Goal: Information Seeking & Learning: Learn about a topic

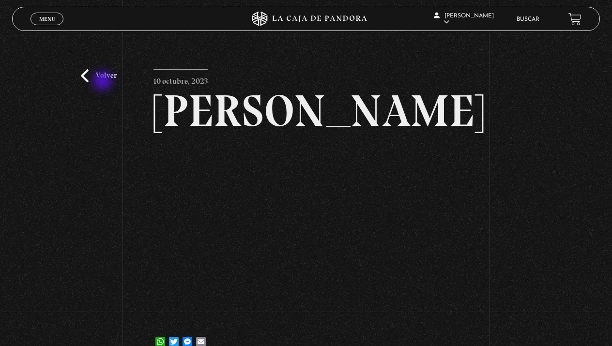
click at [104, 82] on link "Volver" at bounding box center [99, 75] width 36 height 13
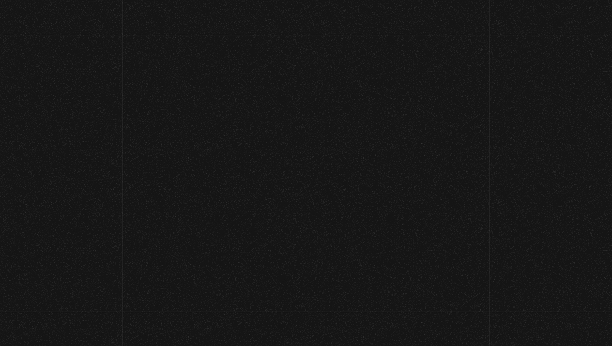
scroll to position [32, 0]
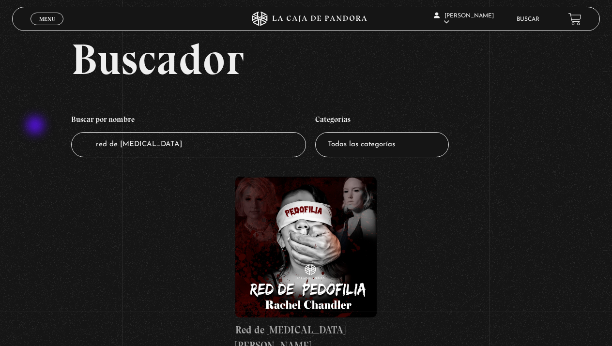
drag, startPoint x: 188, startPoint y: 139, endPoint x: 28, endPoint y: 126, distance: 160.3
click at [28, 126] on div "Buscador Buscar por nombre Buscador red de [MEDICAL_DATA] Categorías Todas las …" at bounding box center [306, 204] width 612 height 335
type input "iluminatis"
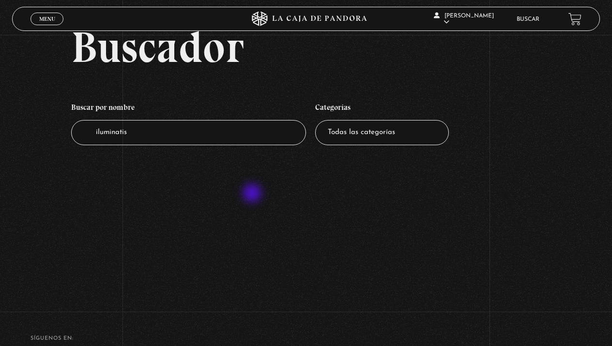
scroll to position [46, 0]
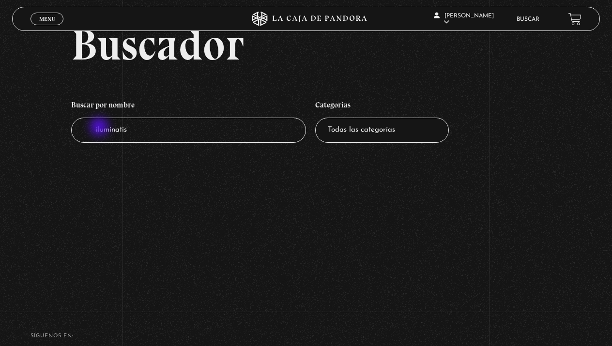
click at [100, 128] on input "iluminatis" at bounding box center [188, 131] width 235 height 26
type input "illuminatis"
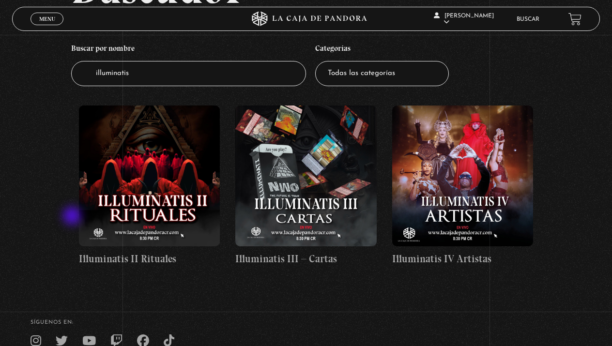
scroll to position [102, 0]
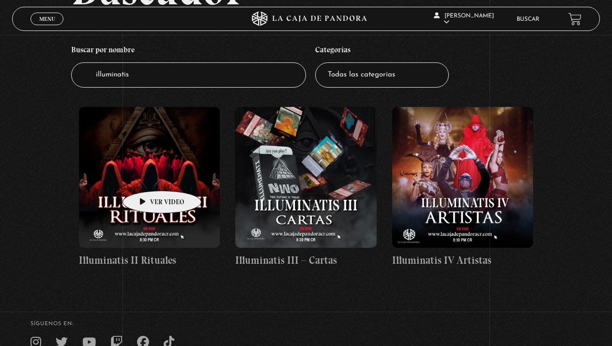
click at [147, 176] on figure at bounding box center [149, 177] width 141 height 141
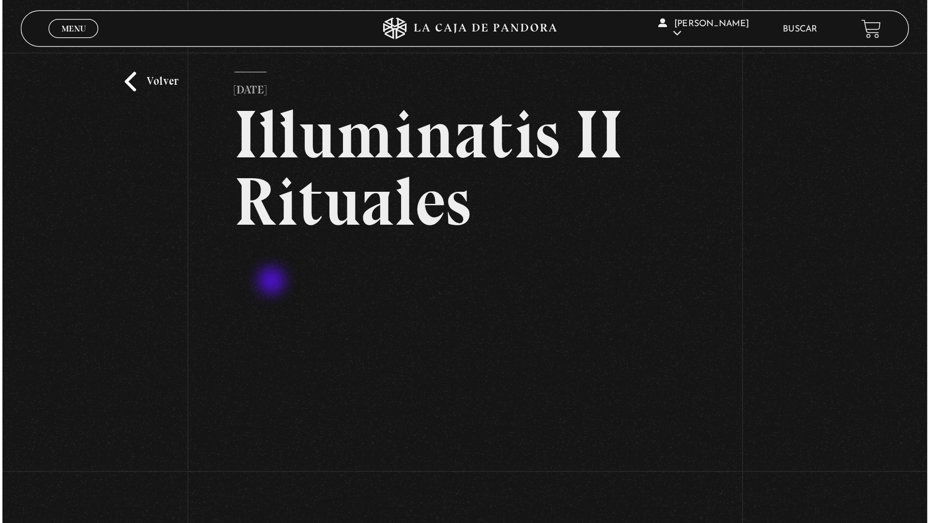
scroll to position [23, 0]
